Goal: Task Accomplishment & Management: Use online tool/utility

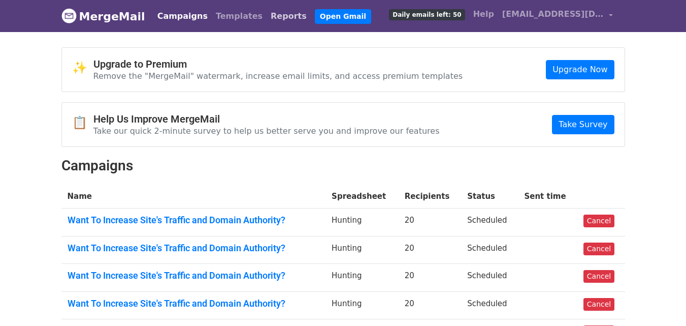
click at [267, 20] on link "Reports" at bounding box center [289, 16] width 44 height 20
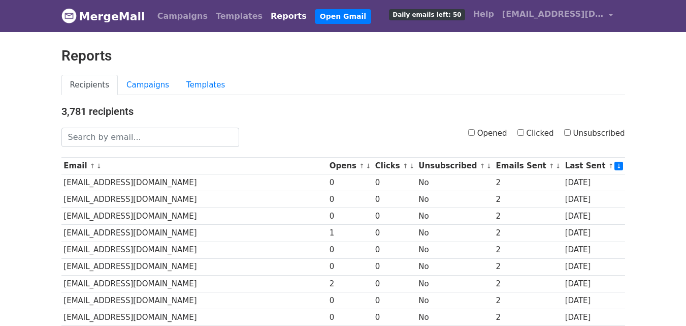
click at [475, 133] on input "Opened" at bounding box center [471, 132] width 7 height 7
checkbox input "true"
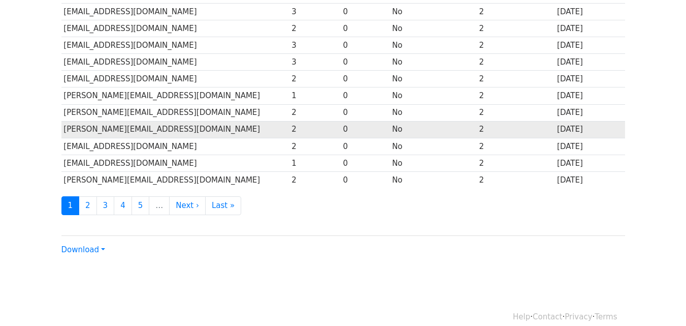
scroll to position [502, 0]
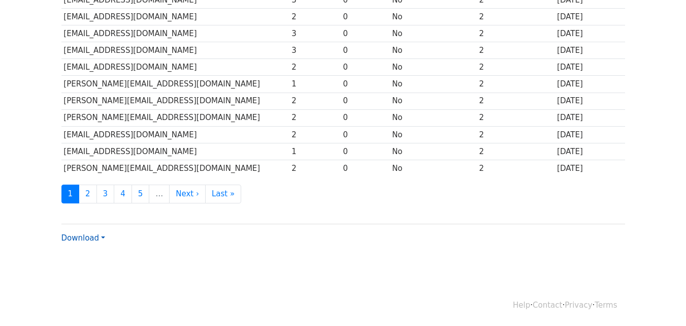
click at [95, 241] on link "Download" at bounding box center [83, 237] width 44 height 9
click at [97, 254] on link "CSV" at bounding box center [102, 257] width 80 height 16
